Goal: Information Seeking & Learning: Learn about a topic

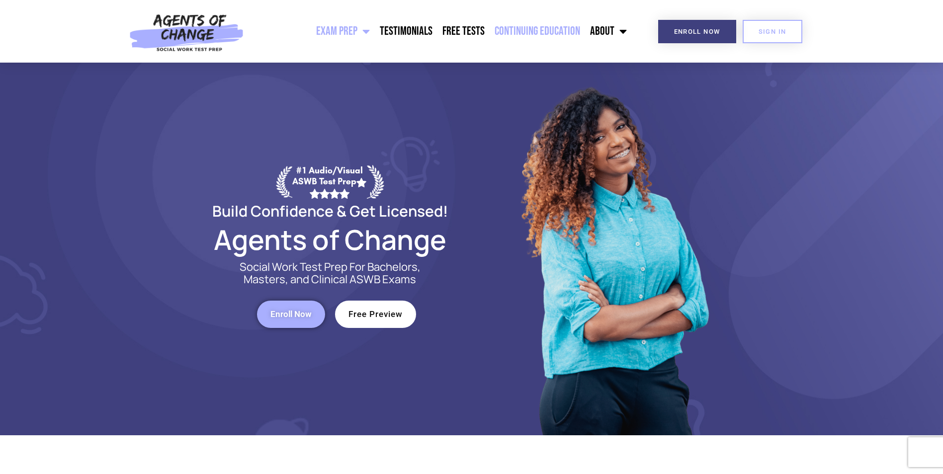
click at [553, 30] on link "Continuing Education" at bounding box center [537, 31] width 95 height 25
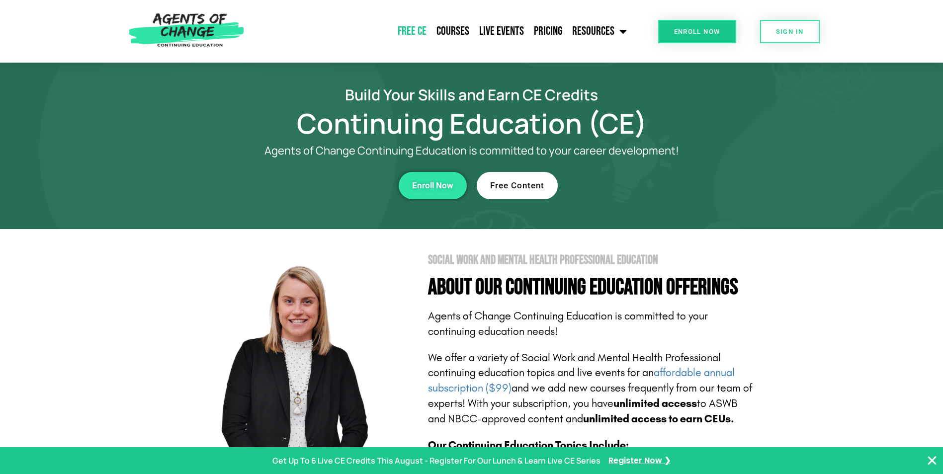
click at [399, 28] on link "Free CE" at bounding box center [412, 31] width 39 height 25
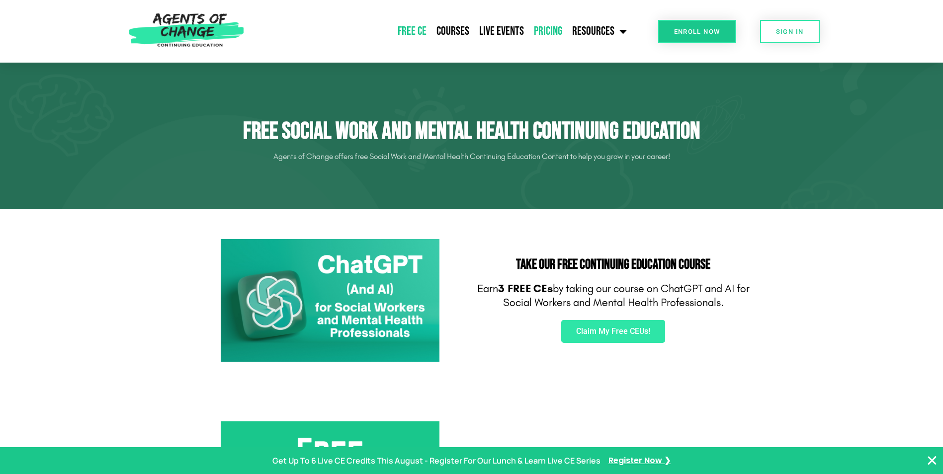
click at [539, 26] on link "Pricing" at bounding box center [548, 31] width 38 height 25
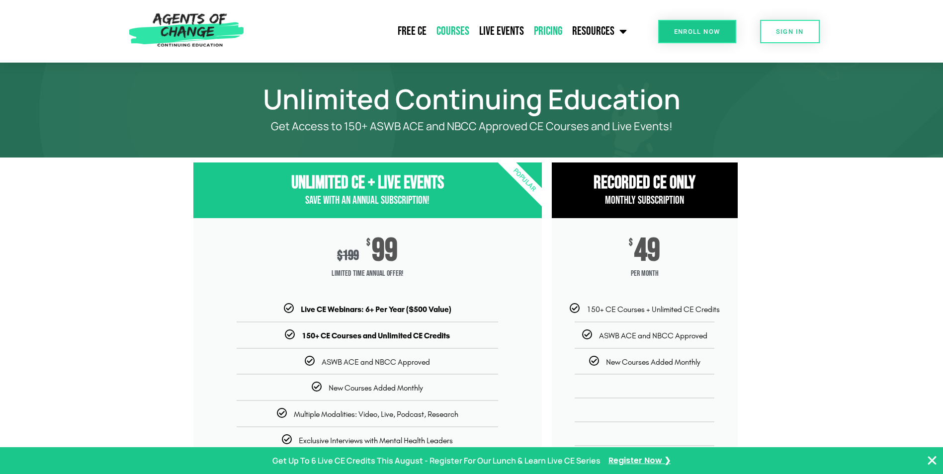
click at [451, 31] on link "Courses" at bounding box center [452, 31] width 43 height 25
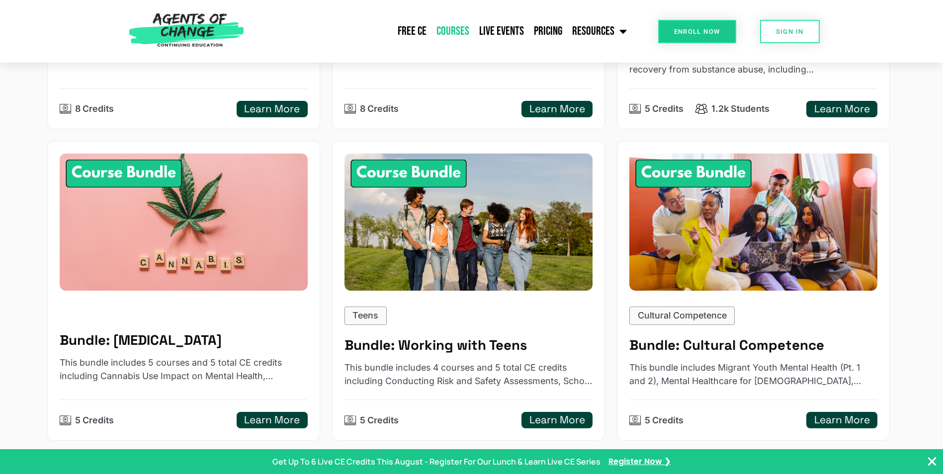
scroll to position [746, 0]
